Goal: Transaction & Acquisition: Download file/media

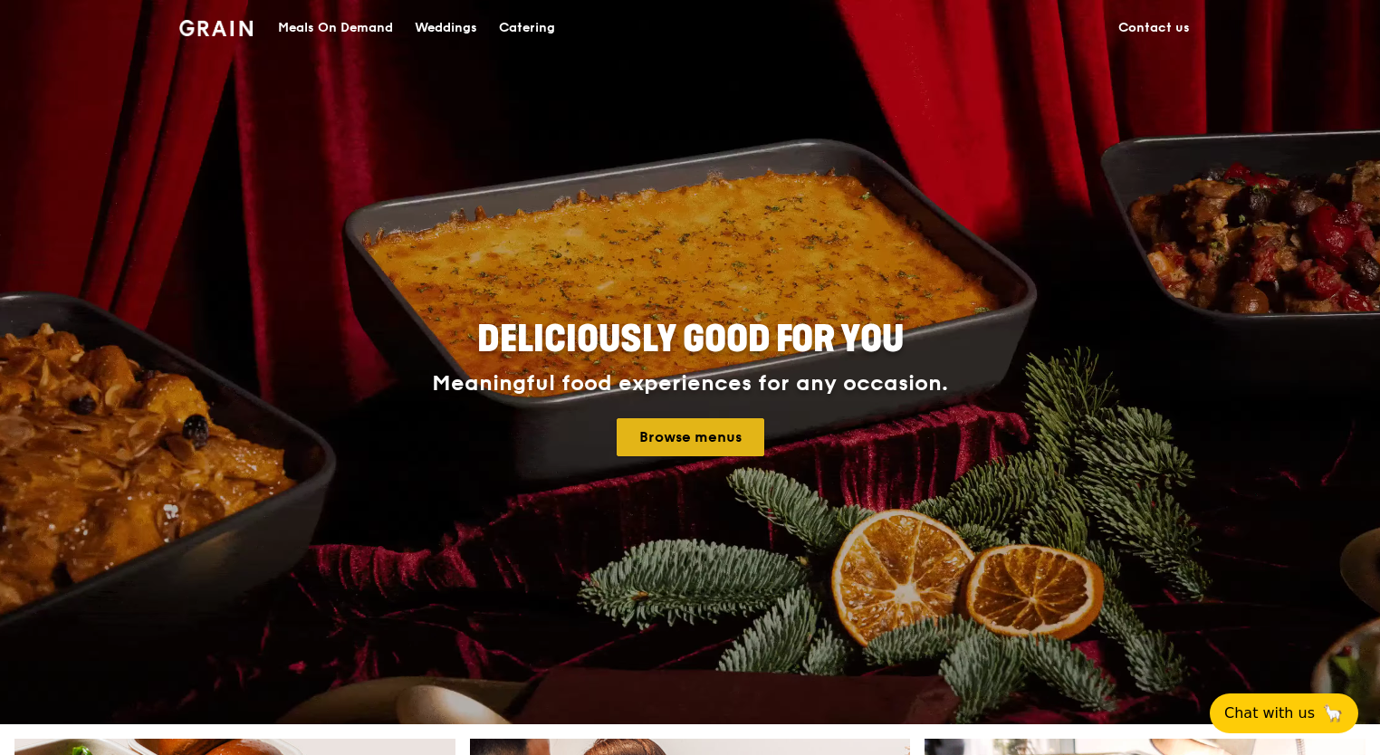
click at [682, 442] on link "Browse menus" at bounding box center [691, 437] width 148 height 38
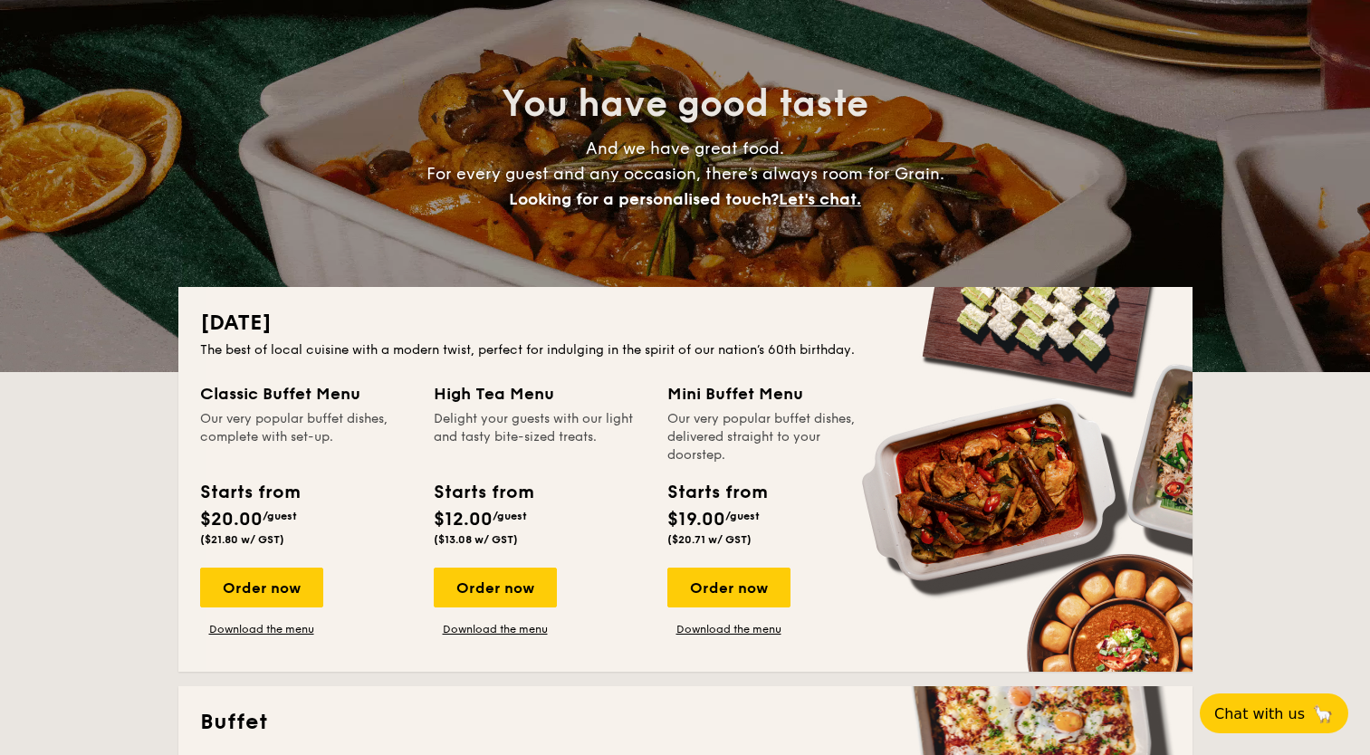
scroll to position [181, 0]
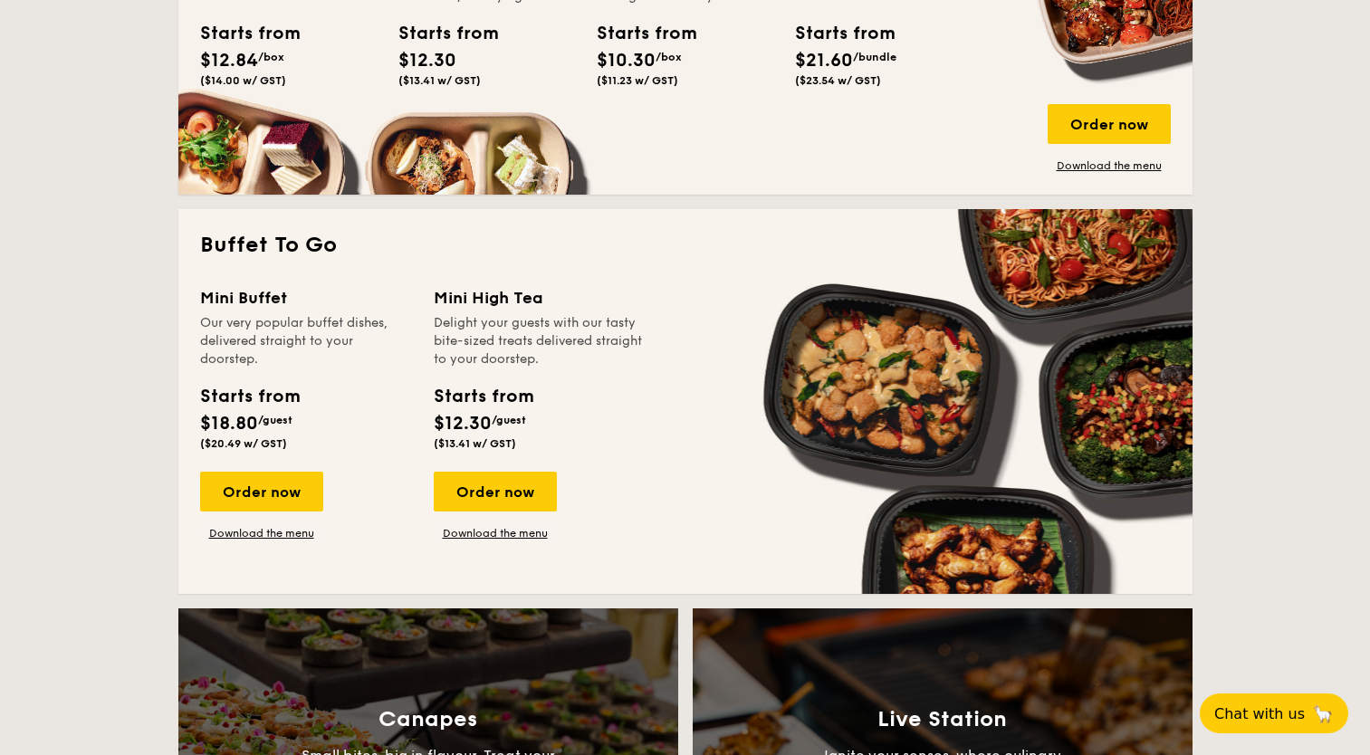
scroll to position [1359, 0]
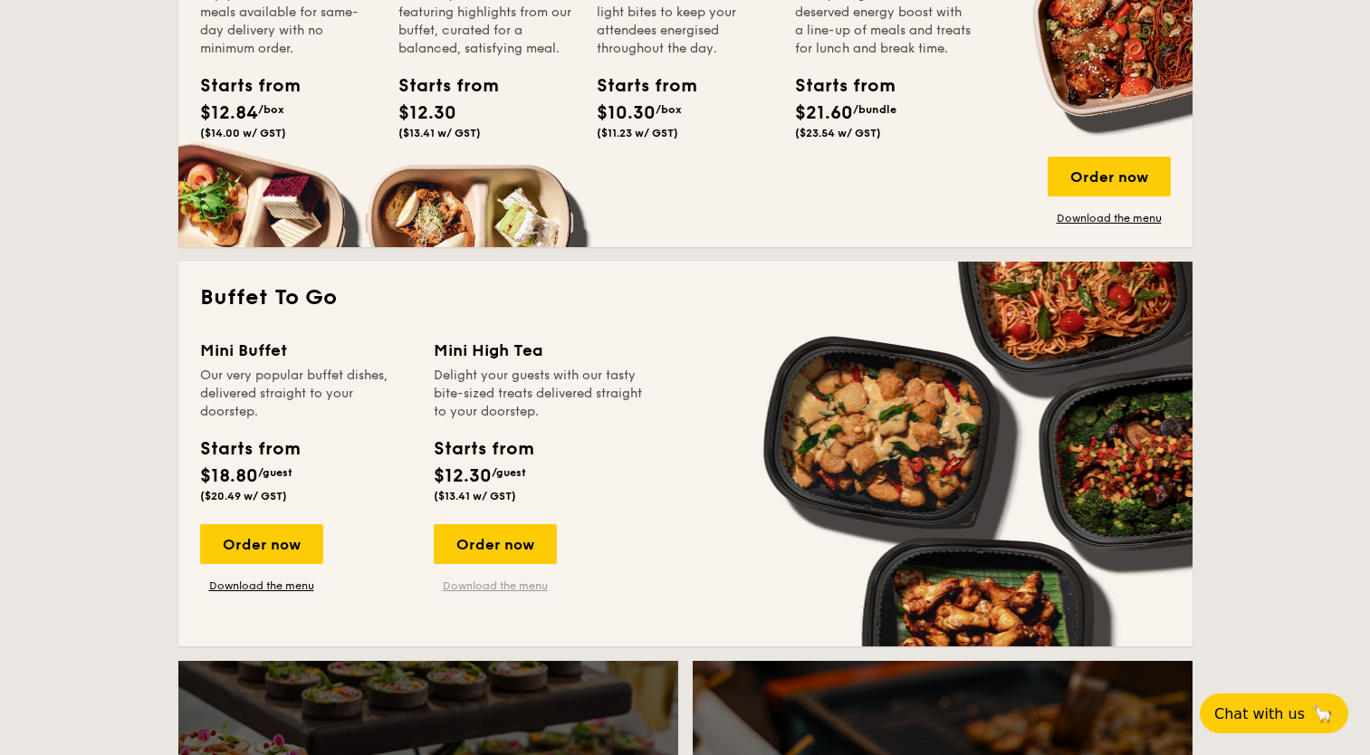
click at [493, 589] on link "Download the menu" at bounding box center [495, 586] width 123 height 14
